Goal: Information Seeking & Learning: Learn about a topic

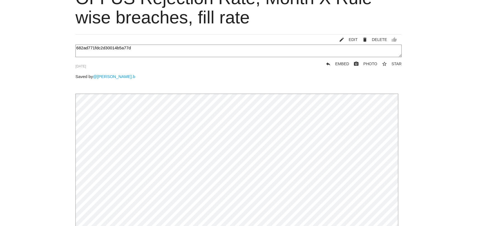
scroll to position [60, 0]
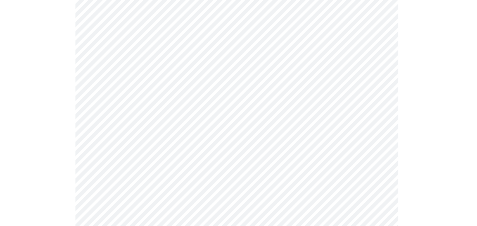
scroll to position [128, 0]
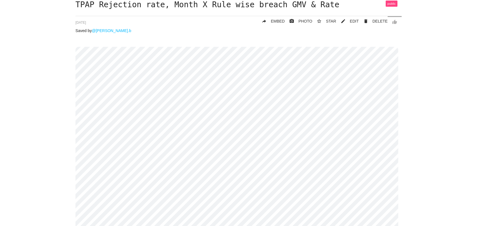
scroll to position [45, 0]
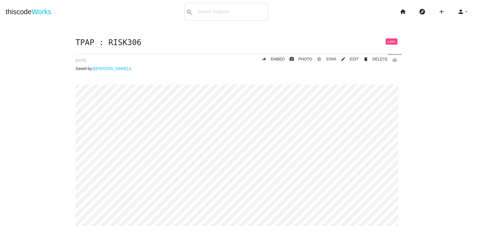
click at [30, 9] on link "thiscode Works" at bounding box center [29, 12] width 46 height 18
